Goal: Task Accomplishment & Management: Manage account settings

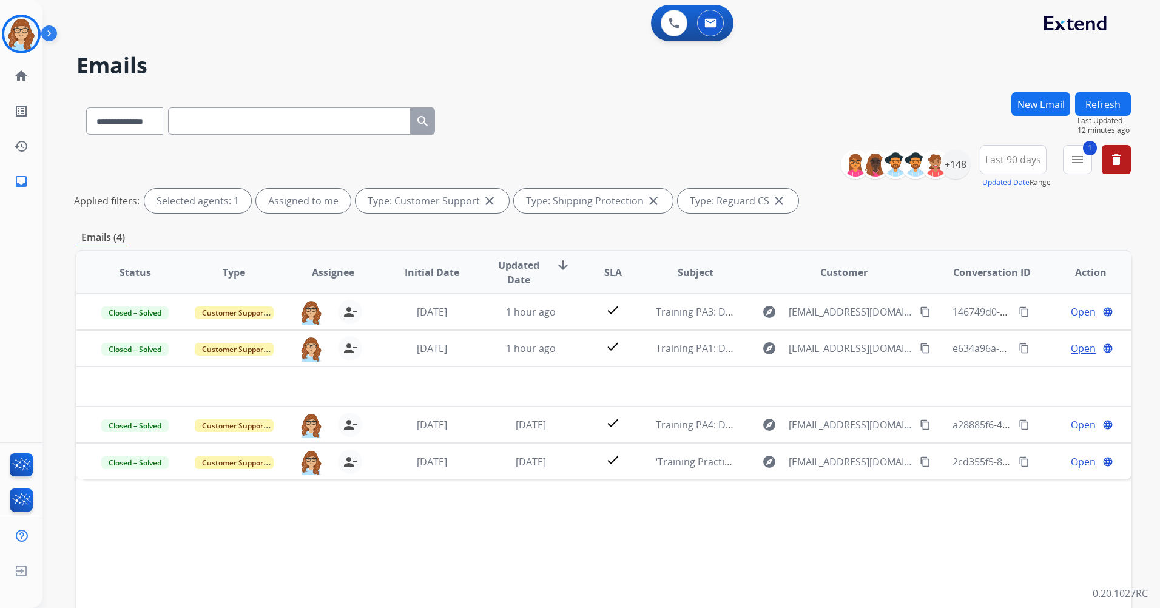
select select "**********"
click at [1094, 96] on button "Refresh" at bounding box center [1103, 104] width 56 height 24
click at [18, 37] on img at bounding box center [21, 34] width 34 height 34
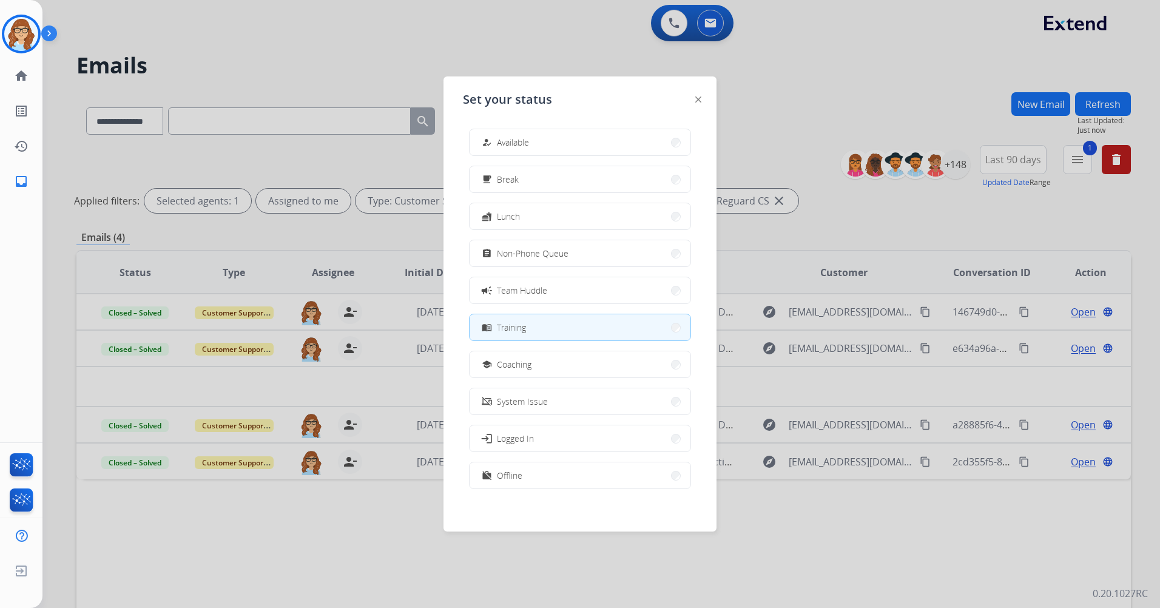
click at [762, 108] on div at bounding box center [580, 304] width 1160 height 608
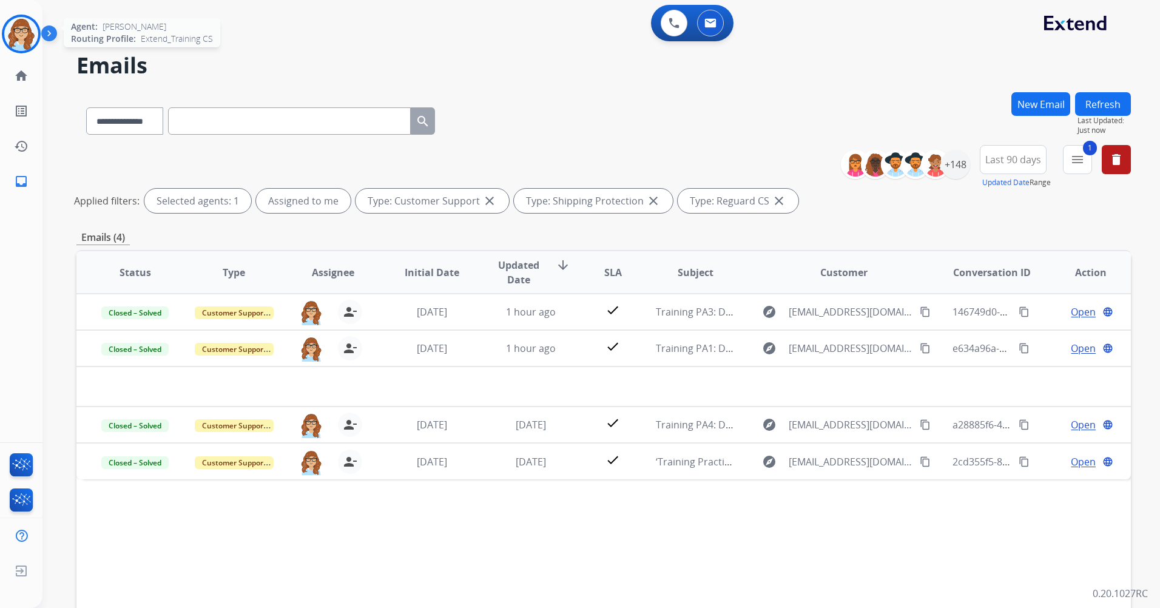
click at [21, 29] on img at bounding box center [21, 34] width 34 height 34
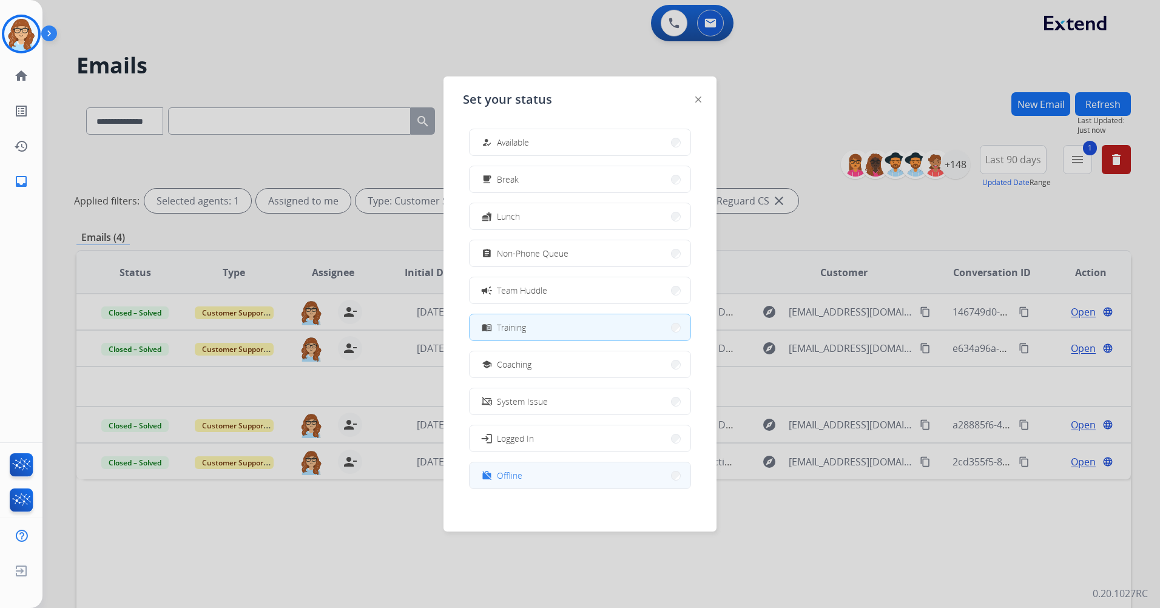
click at [562, 473] on button "work_off Offline" at bounding box center [580, 475] width 221 height 26
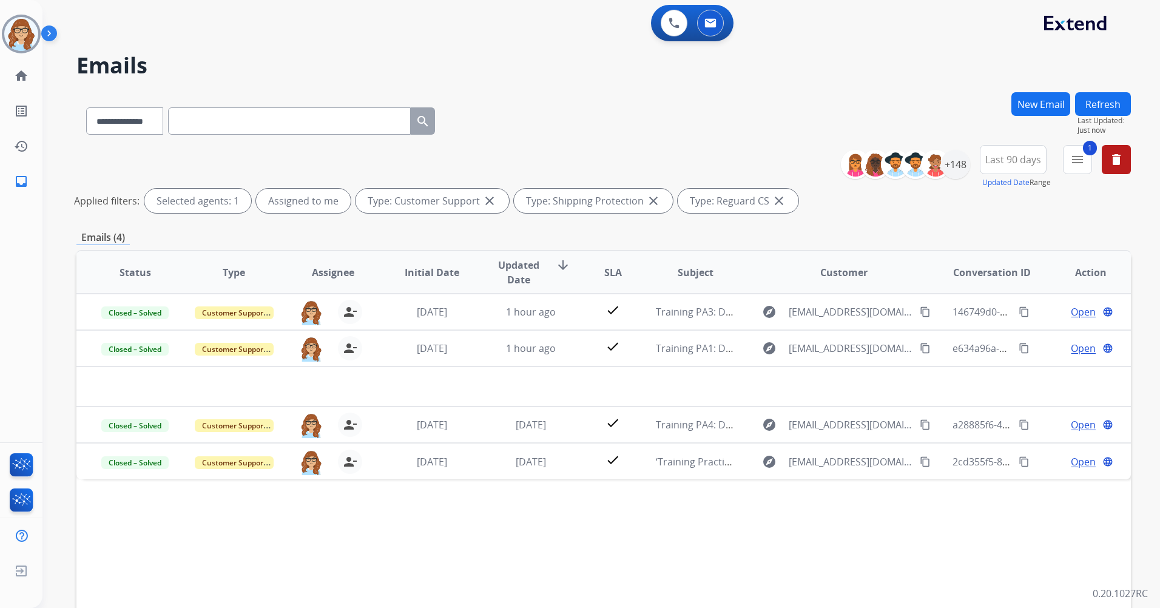
click at [50, 35] on img at bounding box center [51, 35] width 21 height 23
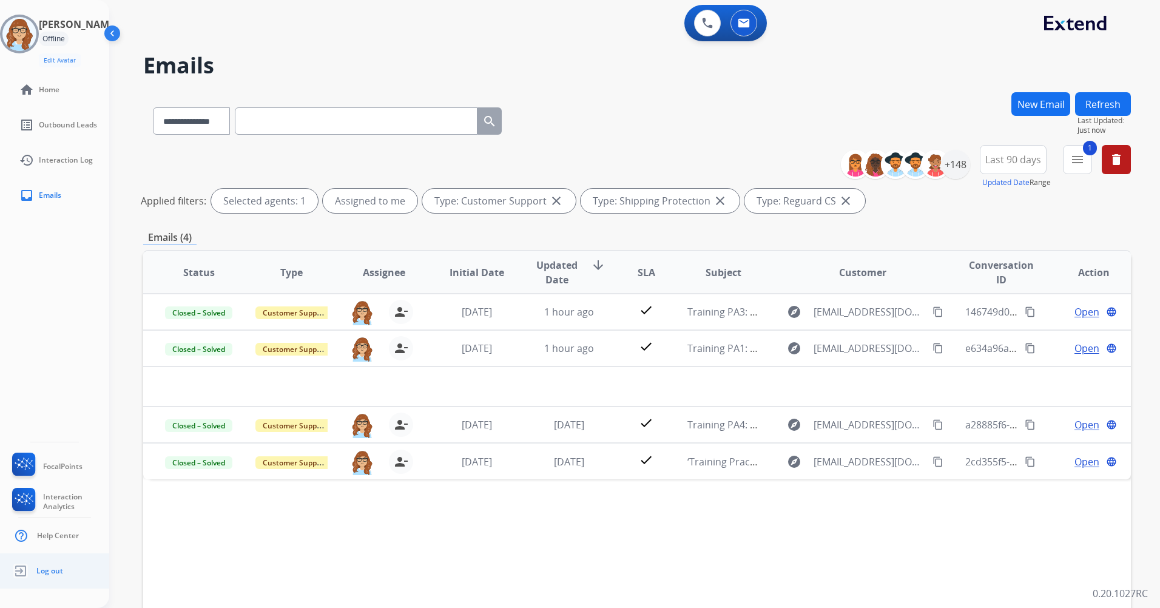
click at [72, 581] on ul "Log out" at bounding box center [54, 570] width 109 height 35
click at [50, 581] on link "Log out" at bounding box center [36, 570] width 53 height 23
